Goal: Check status

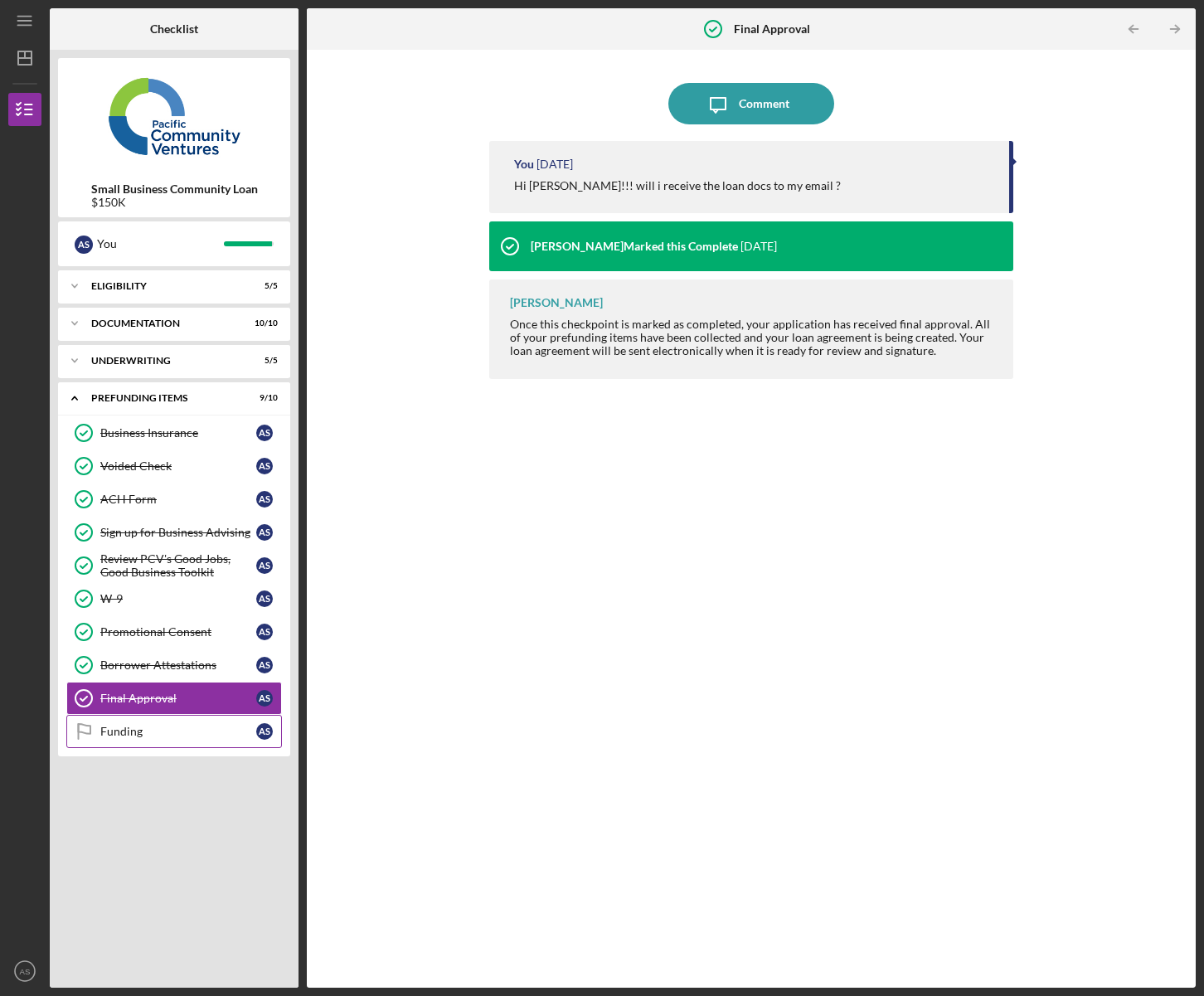
click at [142, 733] on div "Funding" at bounding box center [178, 731] width 156 height 13
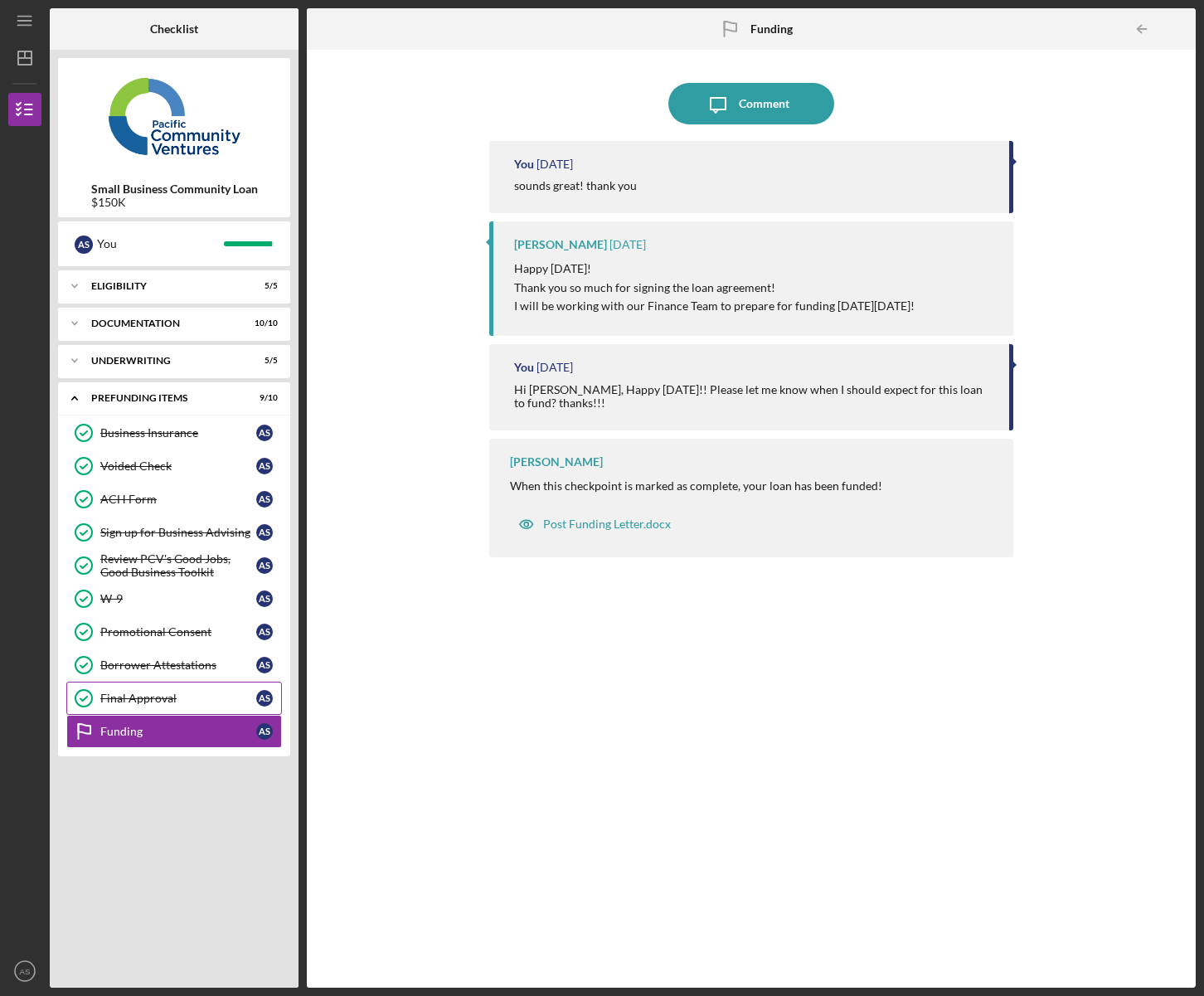
click at [142, 699] on div "Final Approval" at bounding box center [178, 698] width 156 height 13
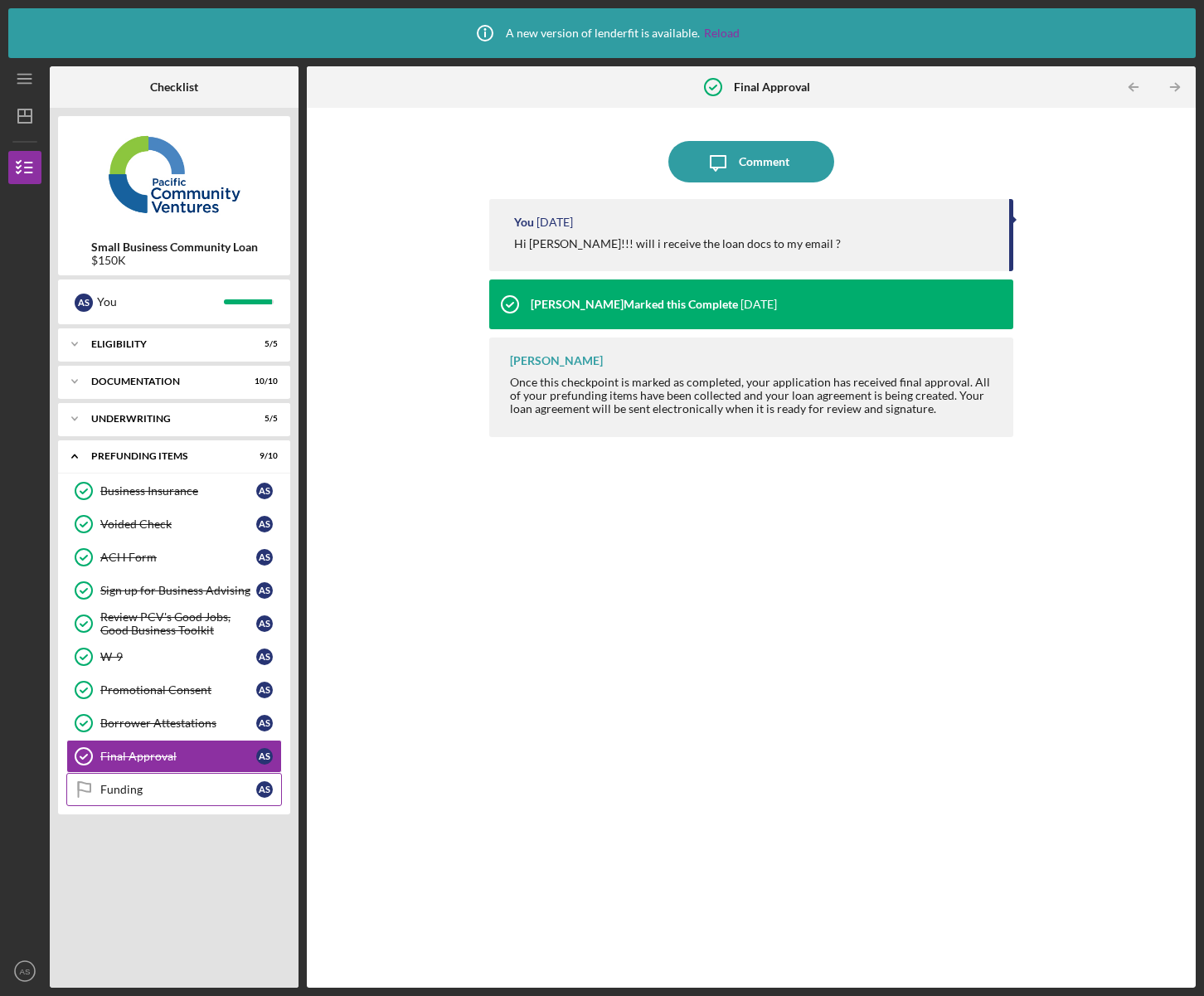
click at [130, 792] on div "Funding" at bounding box center [178, 789] width 156 height 13
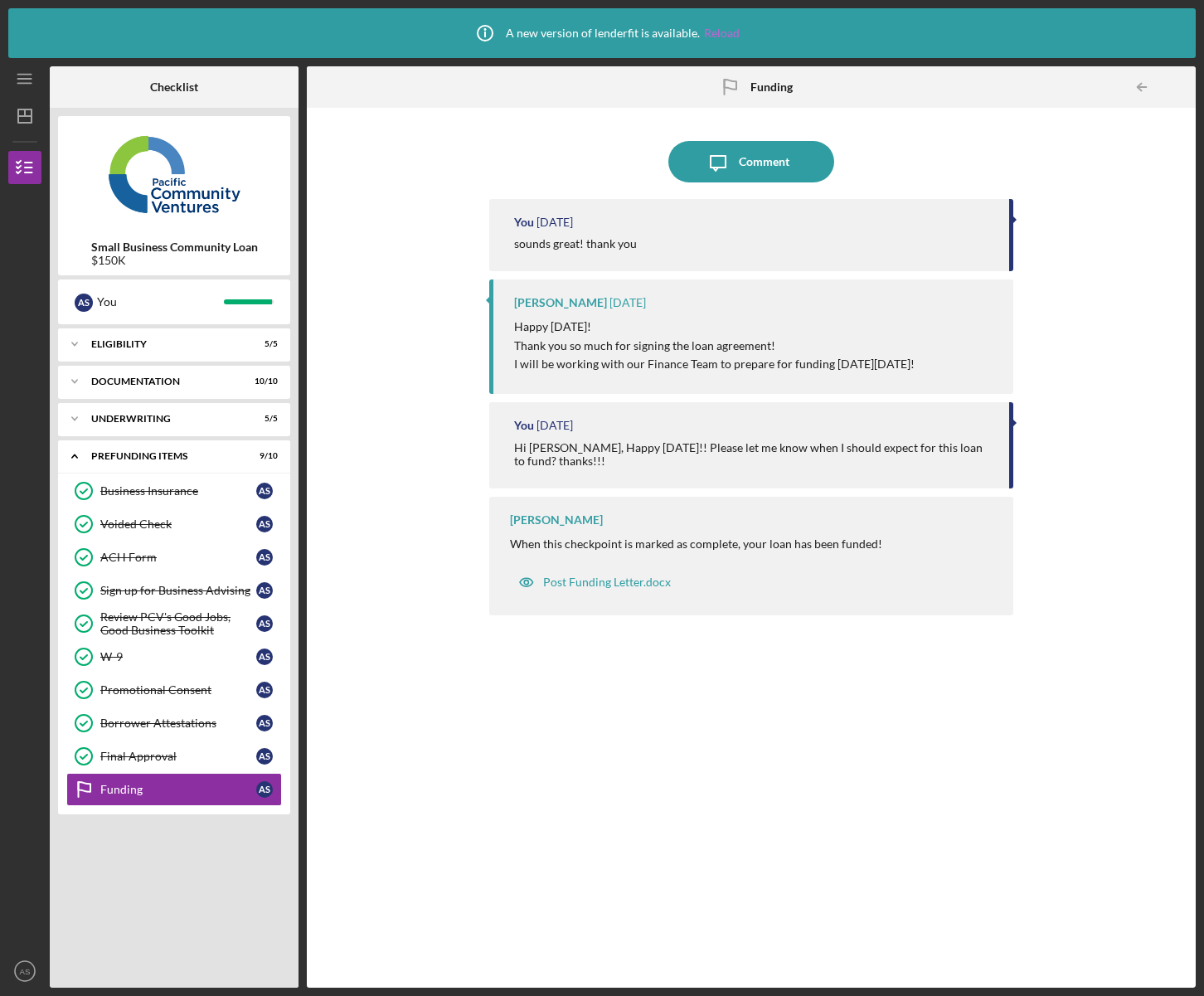
click at [707, 35] on link "Reload" at bounding box center [721, 33] width 35 height 13
